Goal: Go to known website: Access a specific website the user already knows

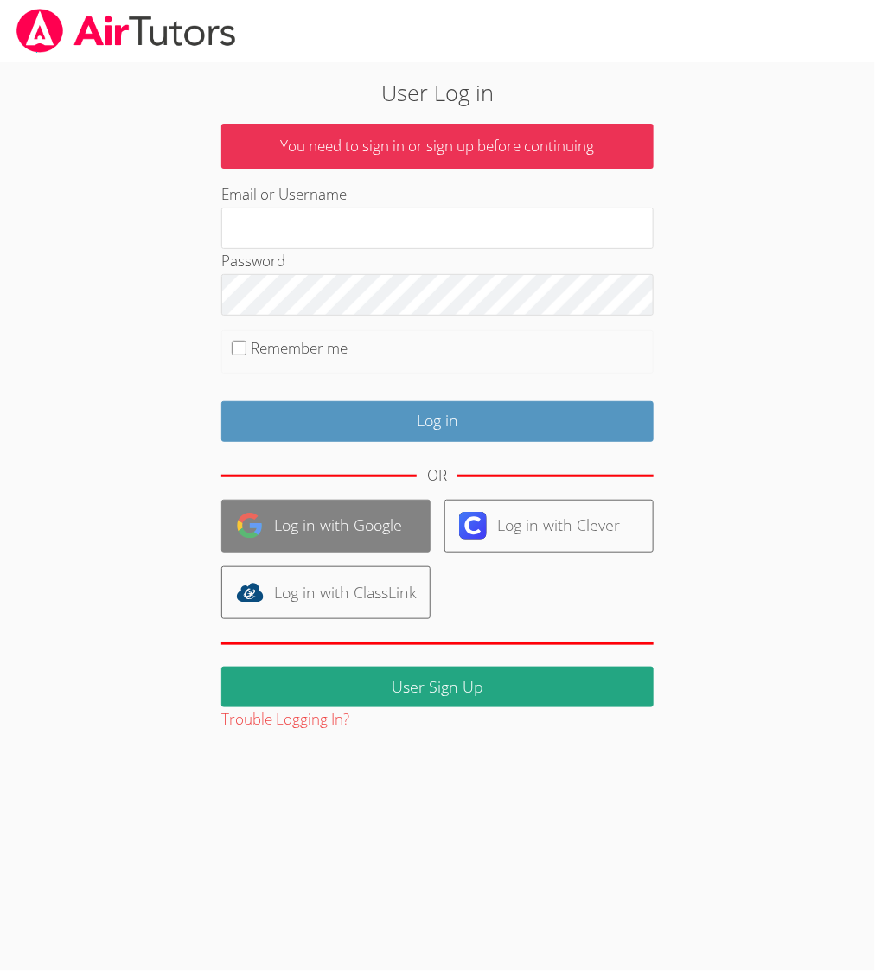
click at [317, 539] on link "Log in with Google" at bounding box center [325, 526] width 209 height 53
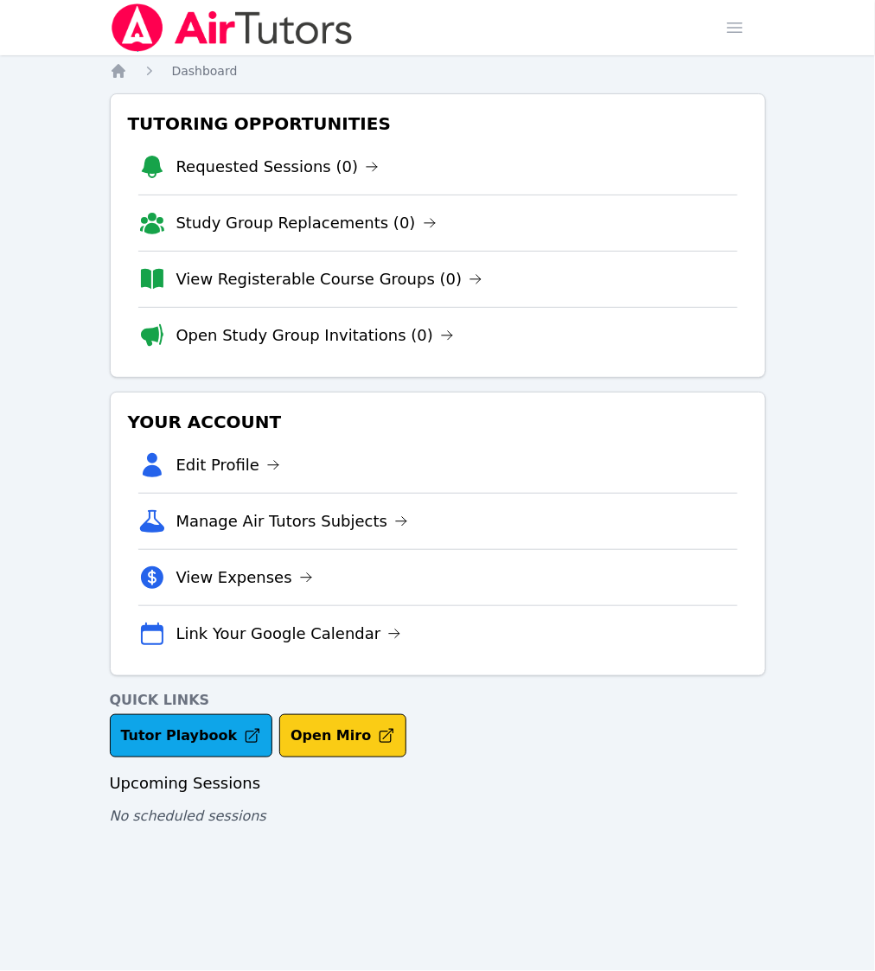
click at [324, 742] on button "Open Miro" at bounding box center [342, 735] width 127 height 43
